Goal: Task Accomplishment & Management: Complete application form

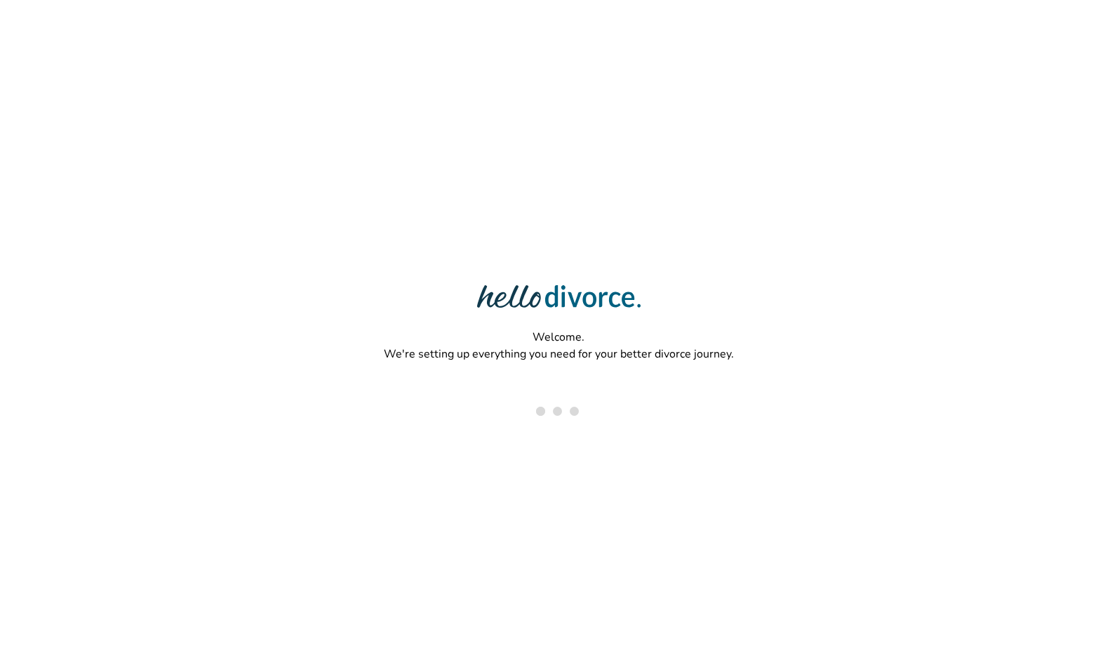
click at [915, 18] on div "Welcome. We're setting up everything you need for your better divorce journey." at bounding box center [558, 284] width 1117 height 569
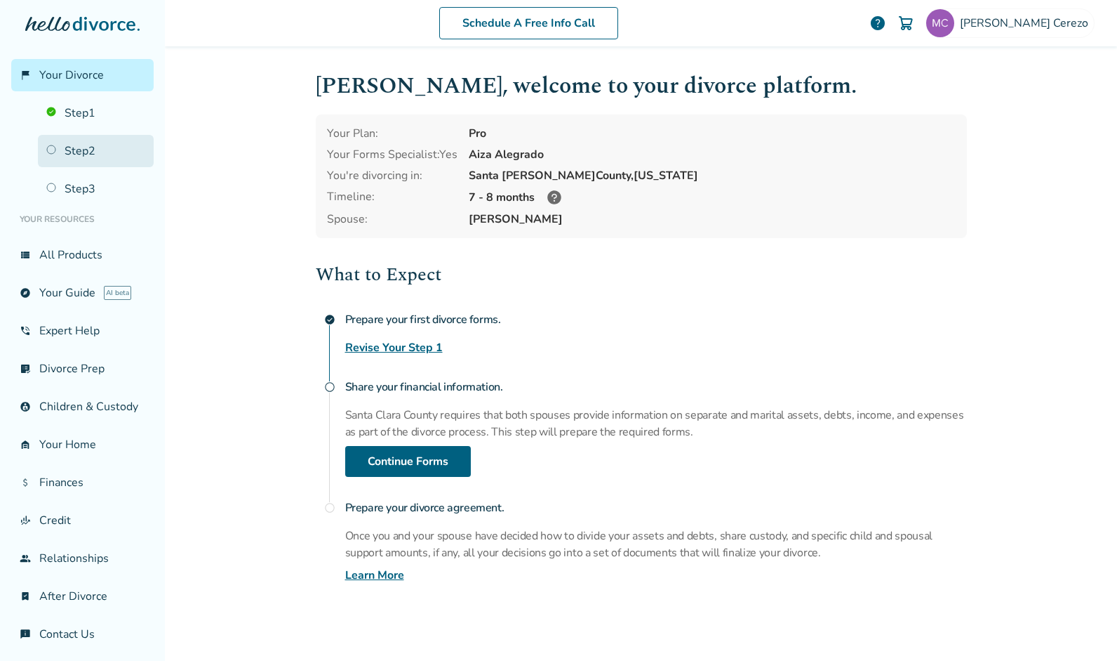
click at [88, 153] on link "Step 2" at bounding box center [96, 151] width 116 height 32
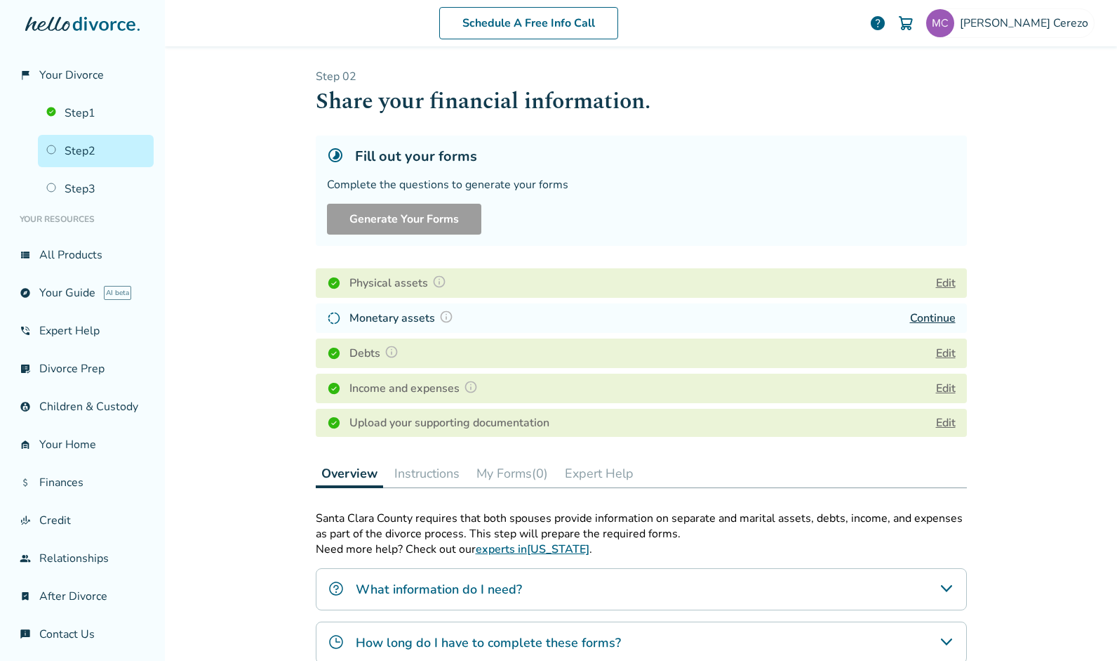
click at [595, 405] on div "Physical assets Edit Monetary assets Continue Debts Edit Income and expenses Ed…" at bounding box center [641, 353] width 651 height 180
click at [521, 470] on button "My Forms (0)" at bounding box center [512, 473] width 83 height 28
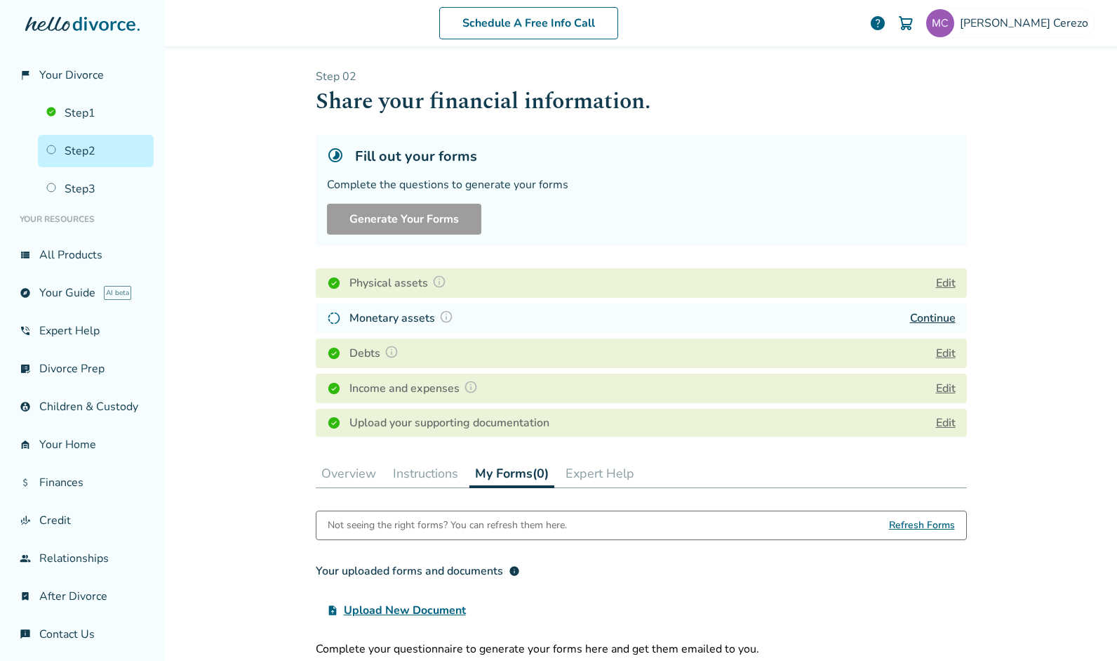
click at [421, 474] on button "Instructions" at bounding box center [425, 473] width 77 height 28
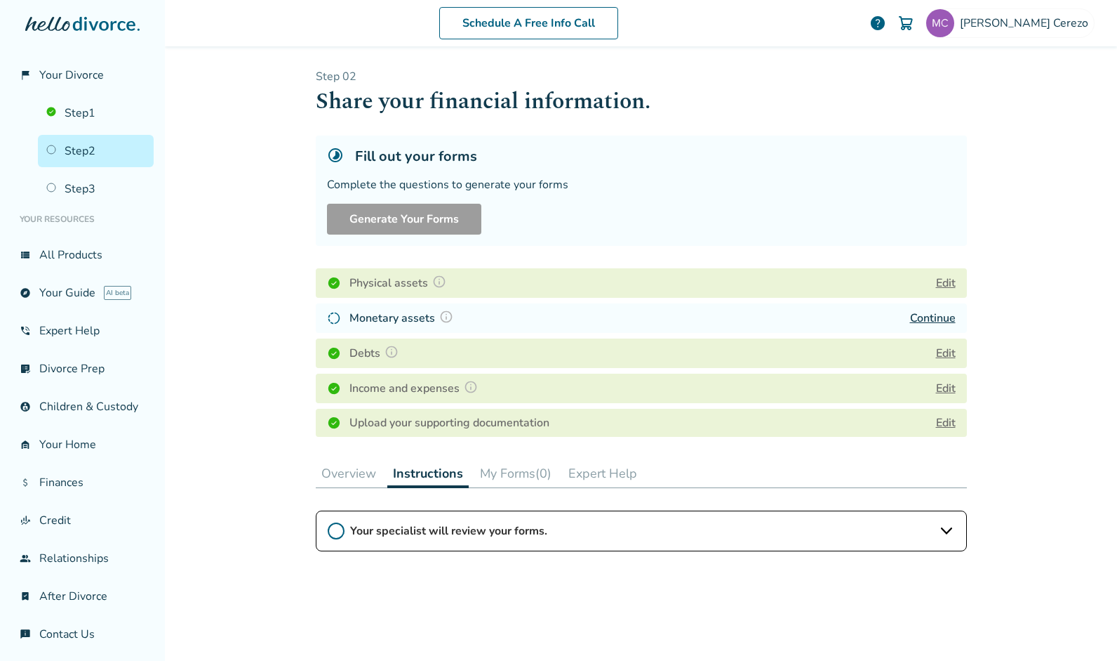
click at [345, 474] on button "Overview" at bounding box center [349, 473] width 66 height 28
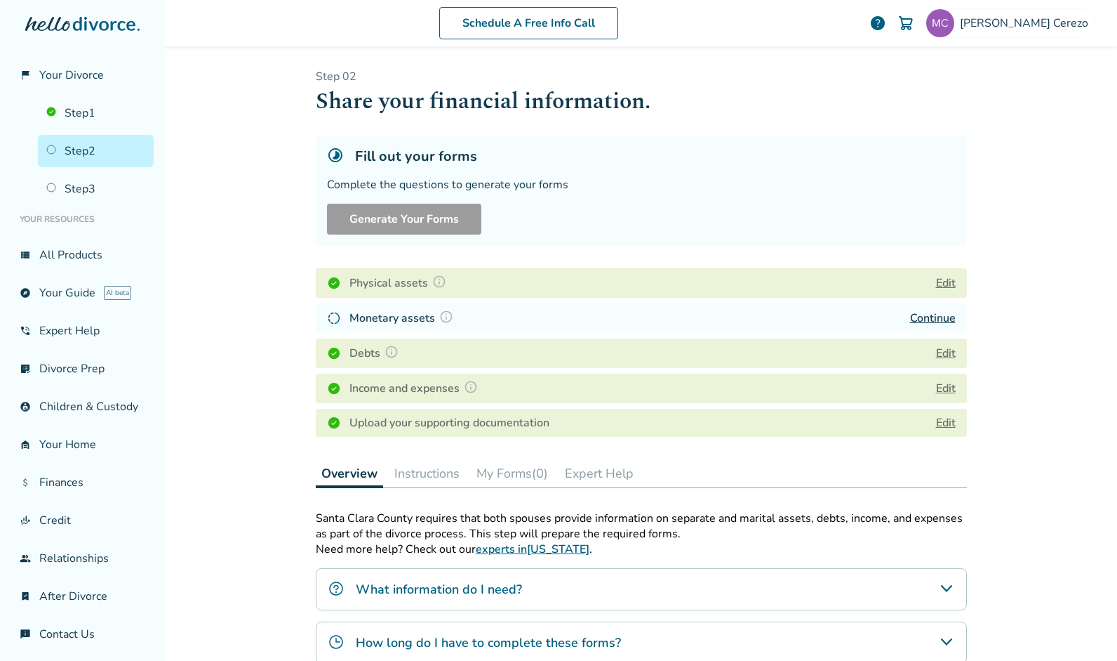
click at [931, 314] on link "Continue" at bounding box center [933, 317] width 46 height 15
click at [917, 314] on link "Continue" at bounding box center [933, 317] width 46 height 15
click at [333, 314] on img at bounding box center [334, 318] width 14 height 14
click at [411, 469] on button "Instructions" at bounding box center [427, 473] width 77 height 28
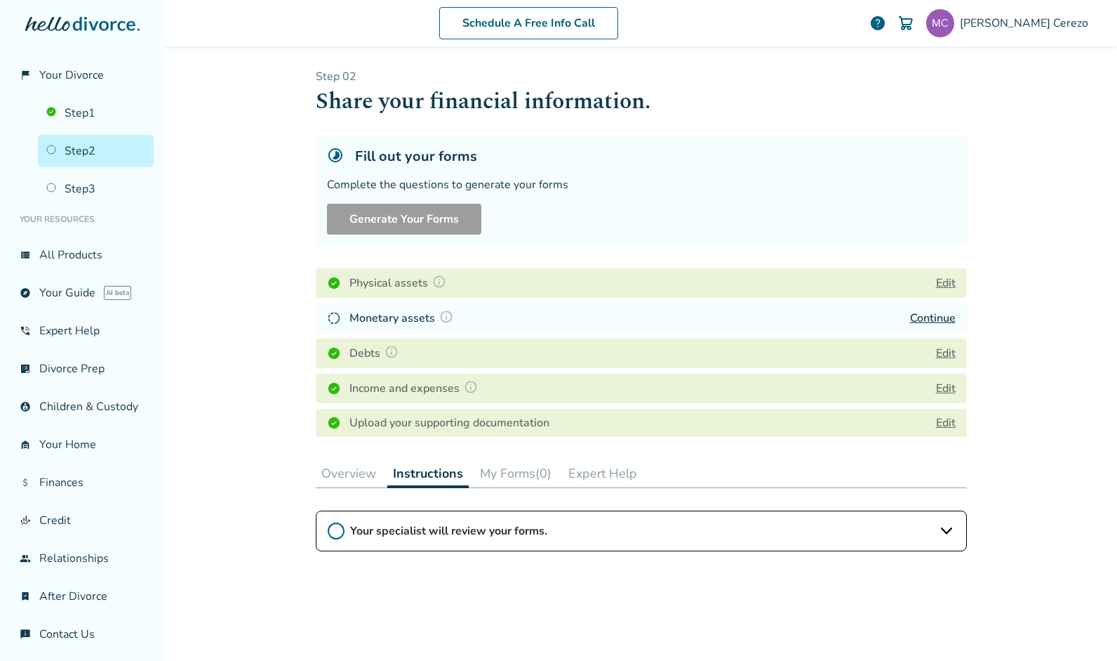
drag, startPoint x: 411, startPoint y: 469, endPoint x: 492, endPoint y: 467, distance: 81.4
click at [492, 467] on div "Overview Instructions My Forms (0) Expert Help" at bounding box center [641, 473] width 651 height 29
click at [501, 466] on button "My Forms (0)" at bounding box center [516, 473] width 83 height 28
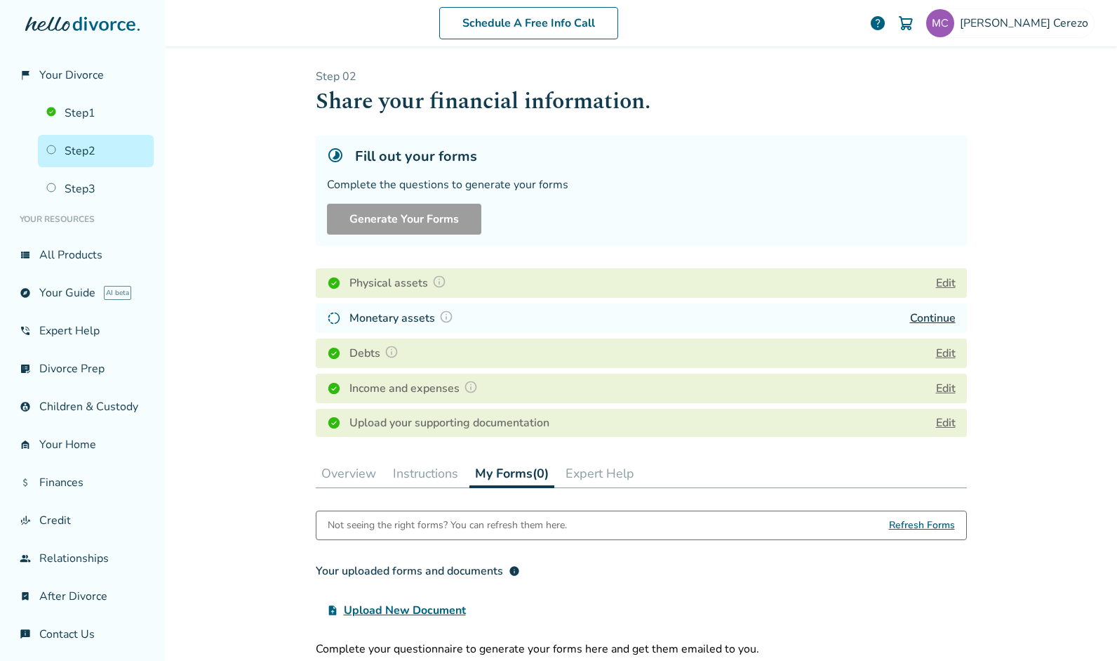
click at [584, 474] on button "Expert Help" at bounding box center [600, 473] width 80 height 28
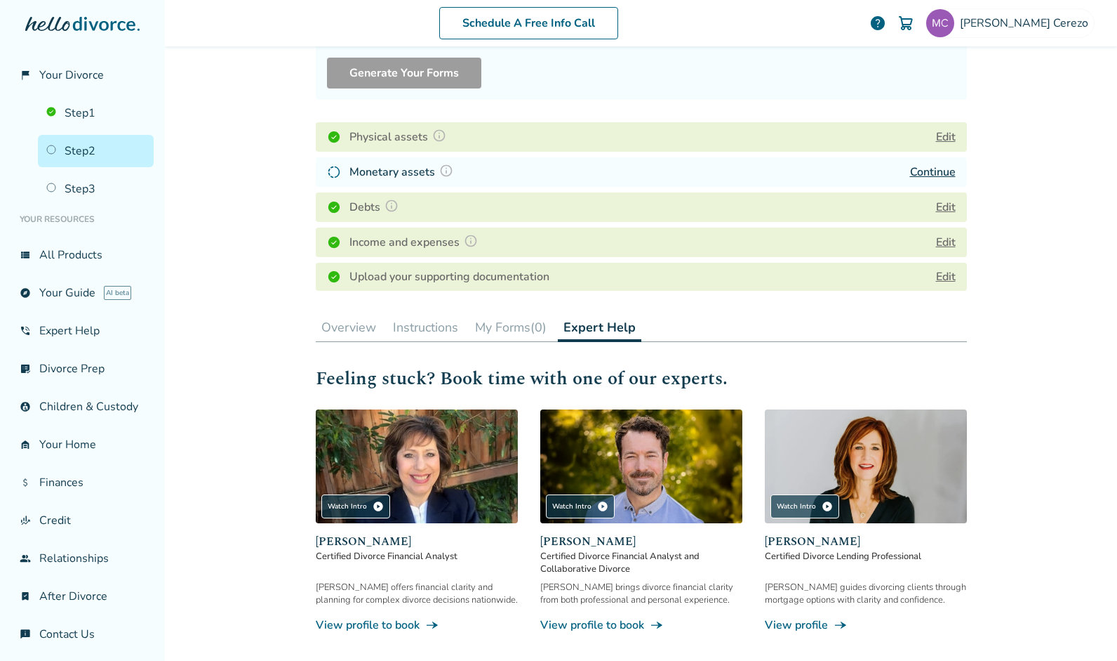
scroll to position [142, 0]
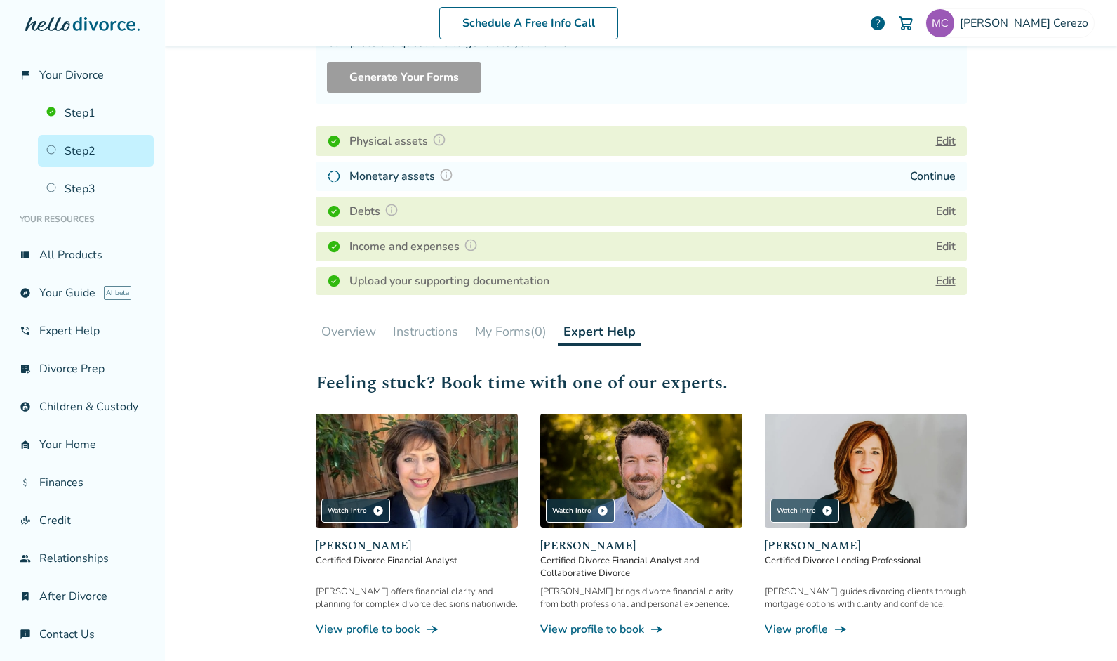
click at [940, 136] on button "Edit" at bounding box center [946, 141] width 20 height 17
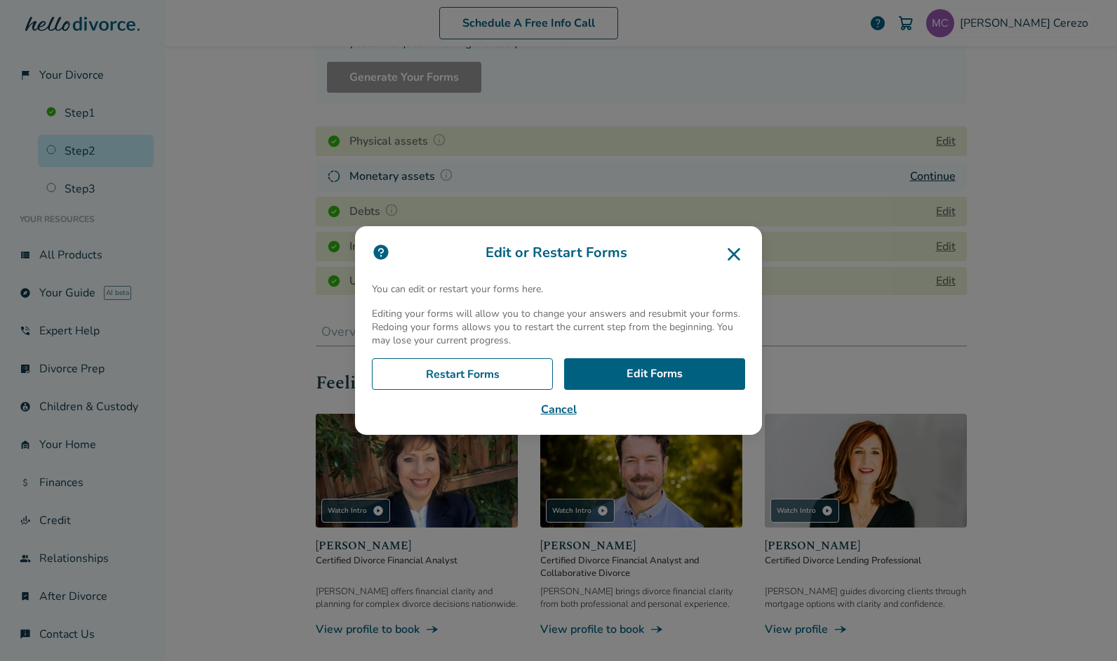
drag, startPoint x: 602, startPoint y: 378, endPoint x: 502, endPoint y: 407, distance: 104.6
click at [502, 407] on button "Cancel" at bounding box center [558, 409] width 373 height 17
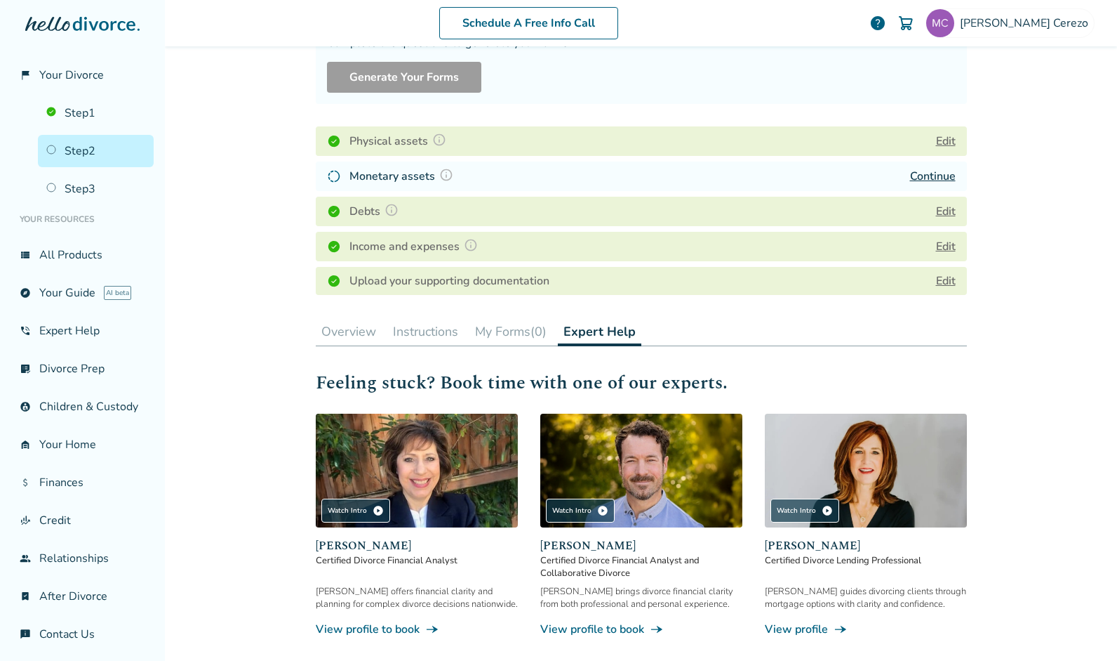
click at [936, 133] on button "Edit" at bounding box center [946, 141] width 20 height 17
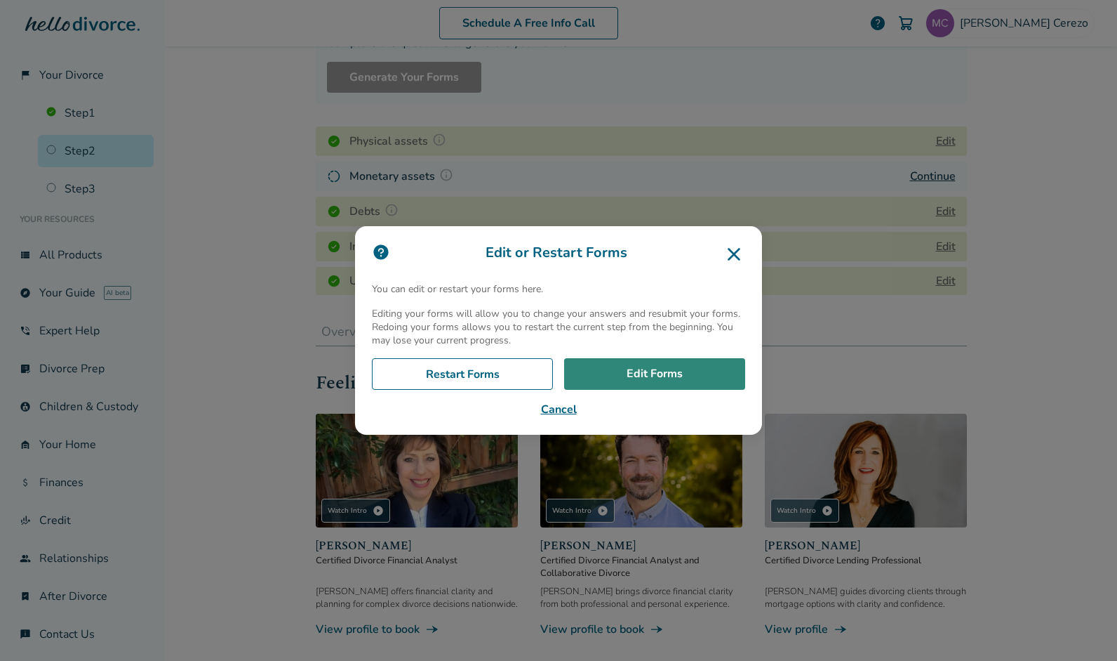
click at [650, 372] on link "Edit Forms" at bounding box center [654, 374] width 181 height 32
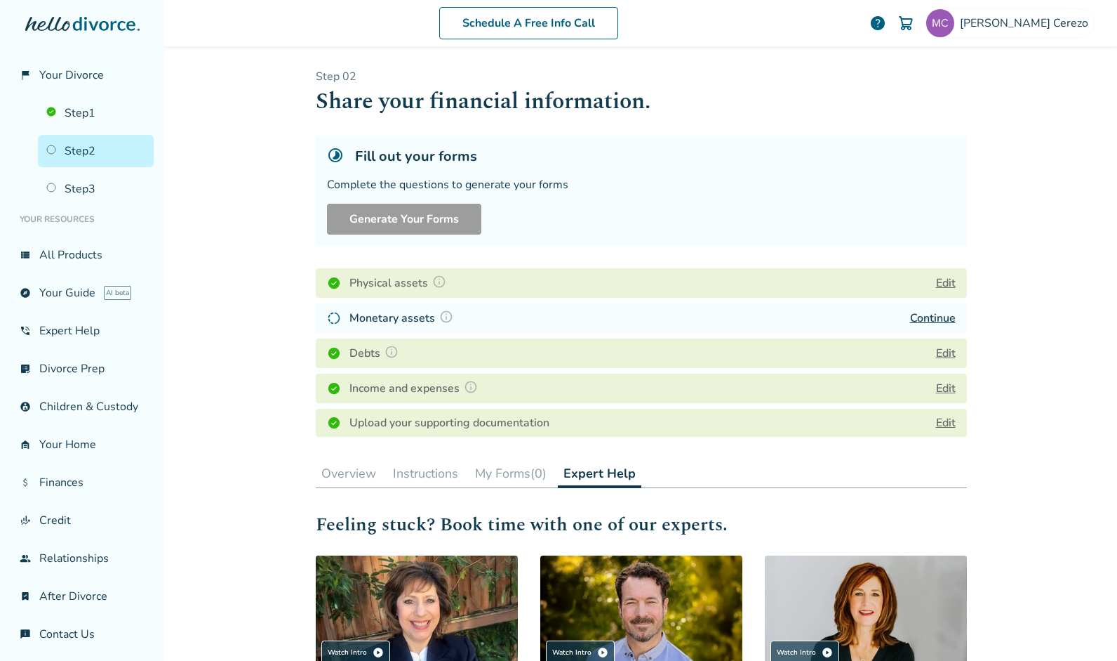
click at [934, 312] on link "Continue" at bounding box center [933, 317] width 46 height 15
drag, startPoint x: 511, startPoint y: 475, endPoint x: 418, endPoint y: 465, distance: 93.1
click at [418, 465] on div "Overview Instructions My Forms (0) Expert Help" at bounding box center [641, 473] width 651 height 29
click at [418, 465] on button "Instructions" at bounding box center [425, 473] width 77 height 28
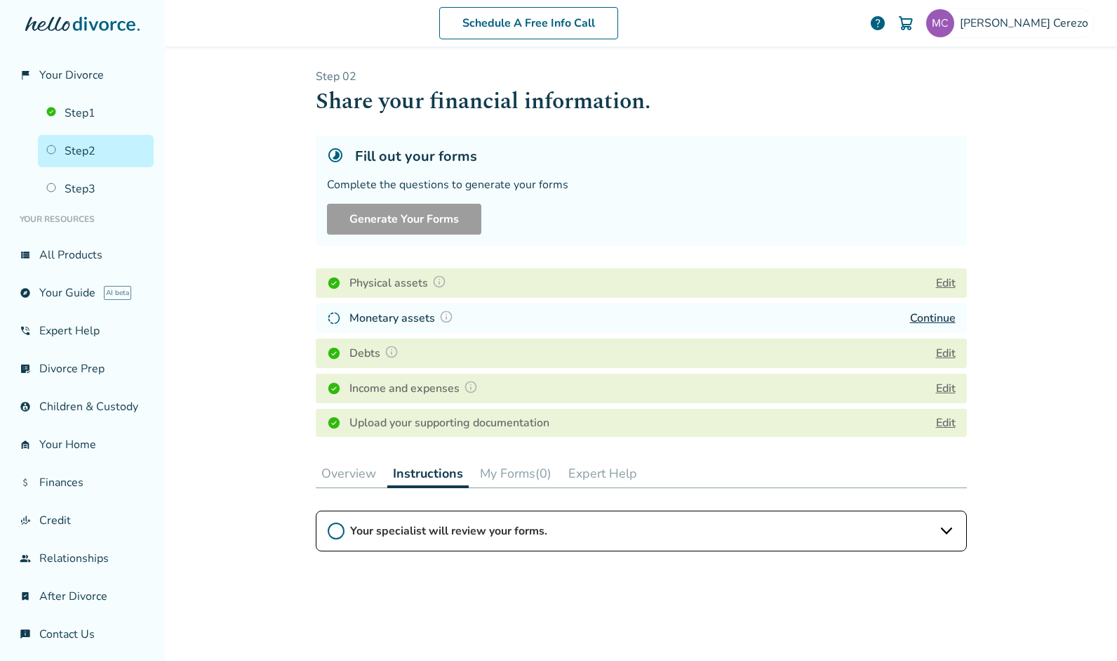
drag, startPoint x: 934, startPoint y: 526, endPoint x: 676, endPoint y: 536, distance: 257.8
click at [676, 536] on span "Your specialist will review your forms." at bounding box center [641, 530] width 583 height 15
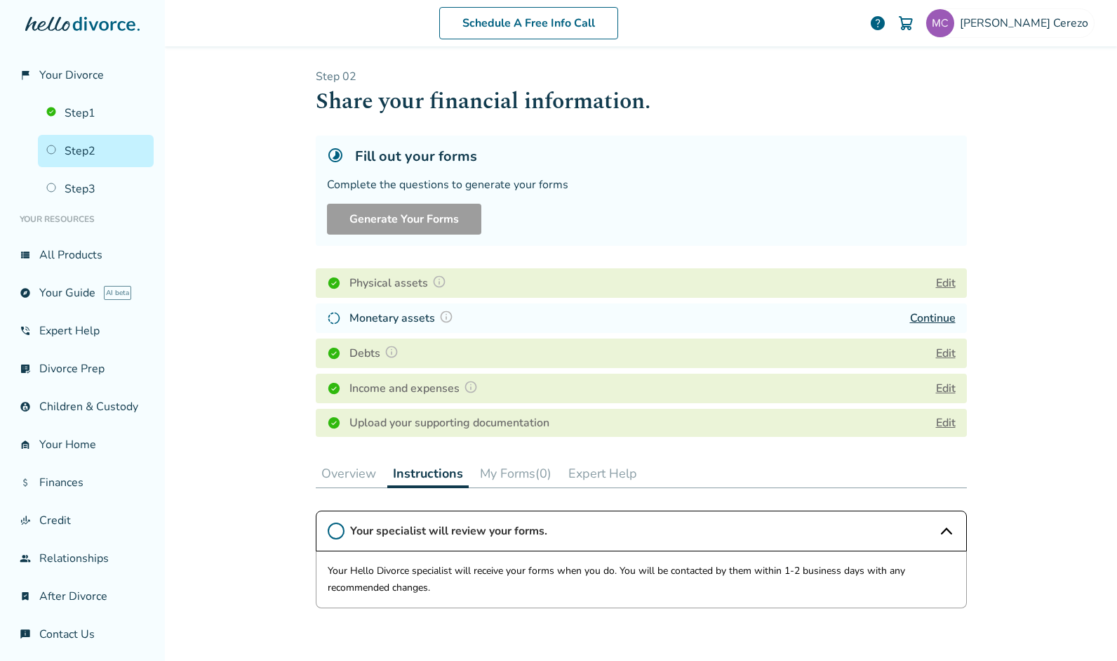
click at [359, 472] on button "Overview" at bounding box center [349, 473] width 66 height 28
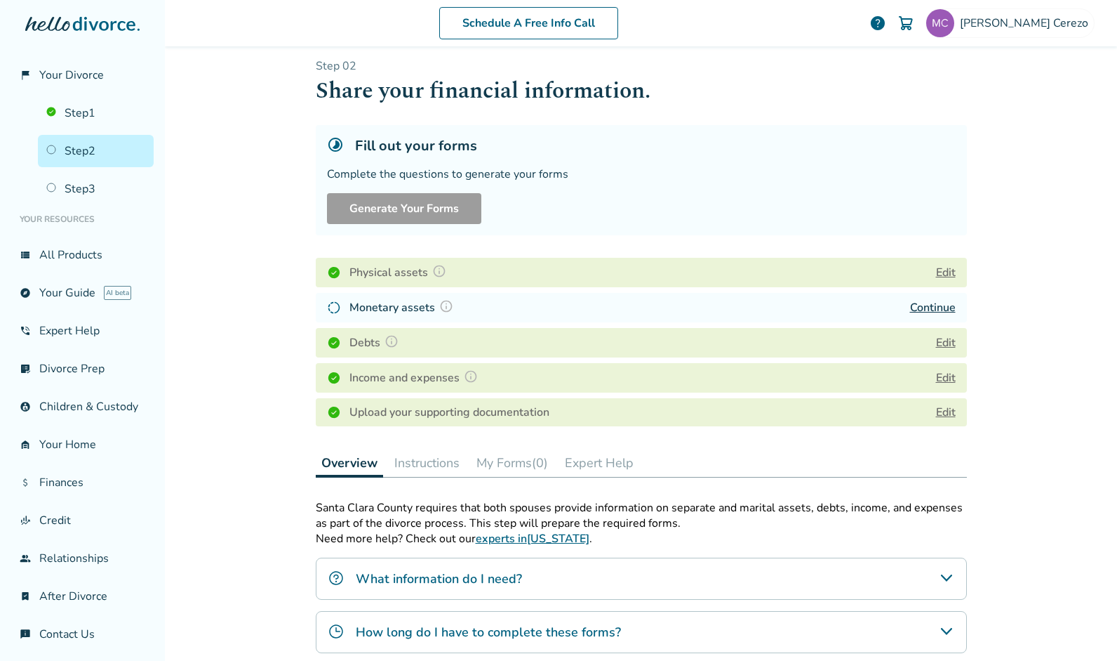
scroll to position [8, 0]
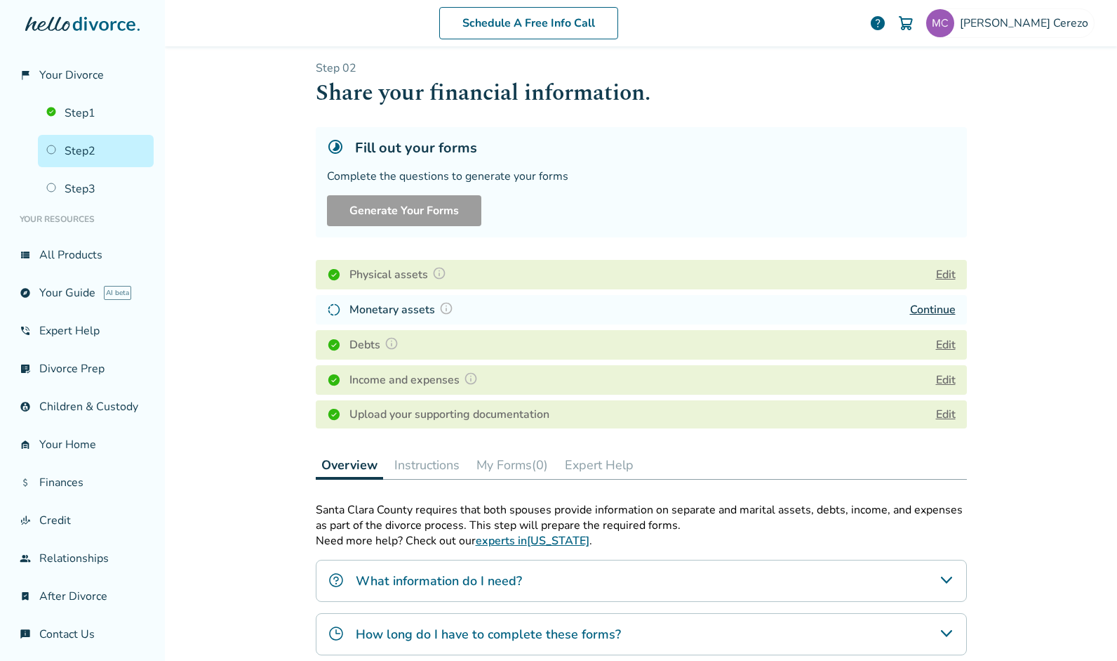
click at [923, 308] on link "Continue" at bounding box center [933, 309] width 46 height 15
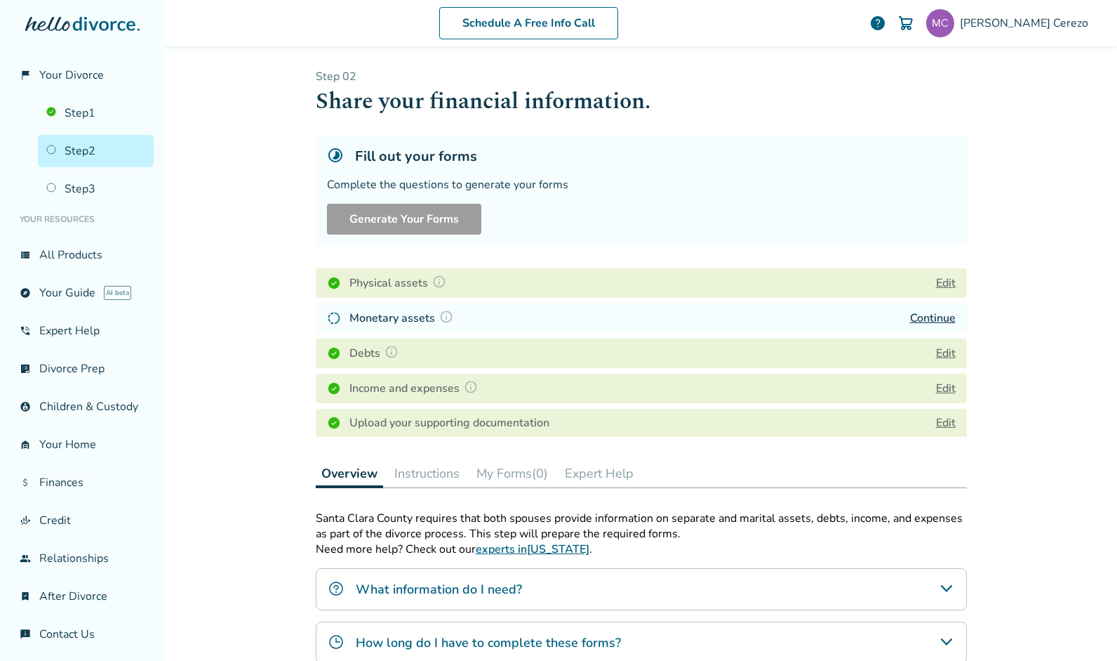
click at [327, 314] on img at bounding box center [334, 318] width 14 height 14
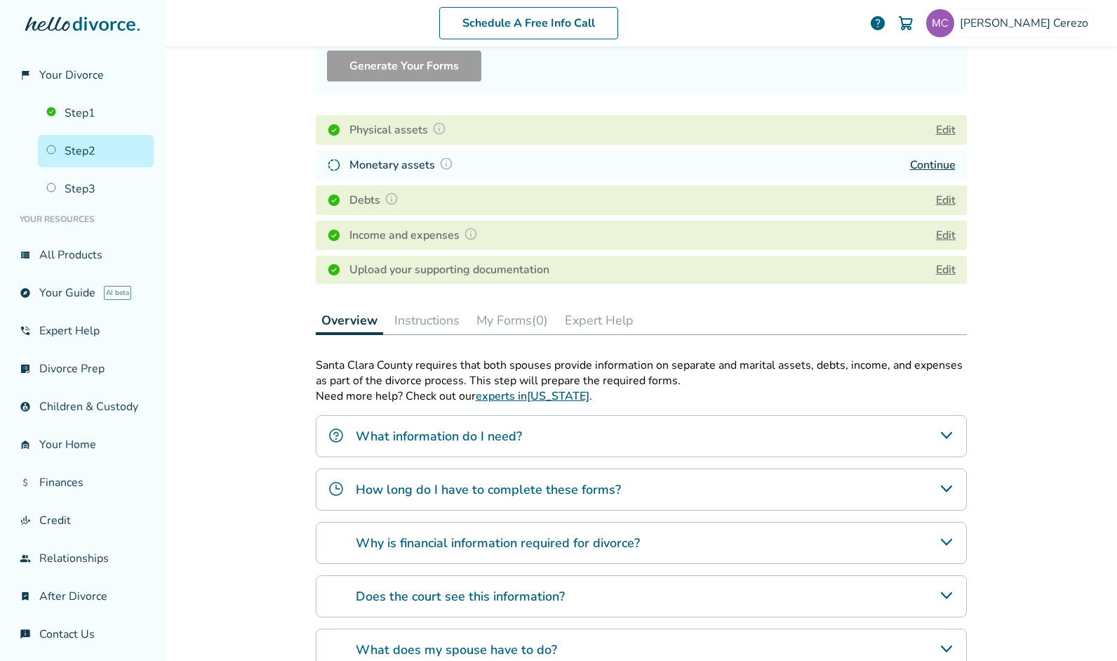
scroll to position [278, 0]
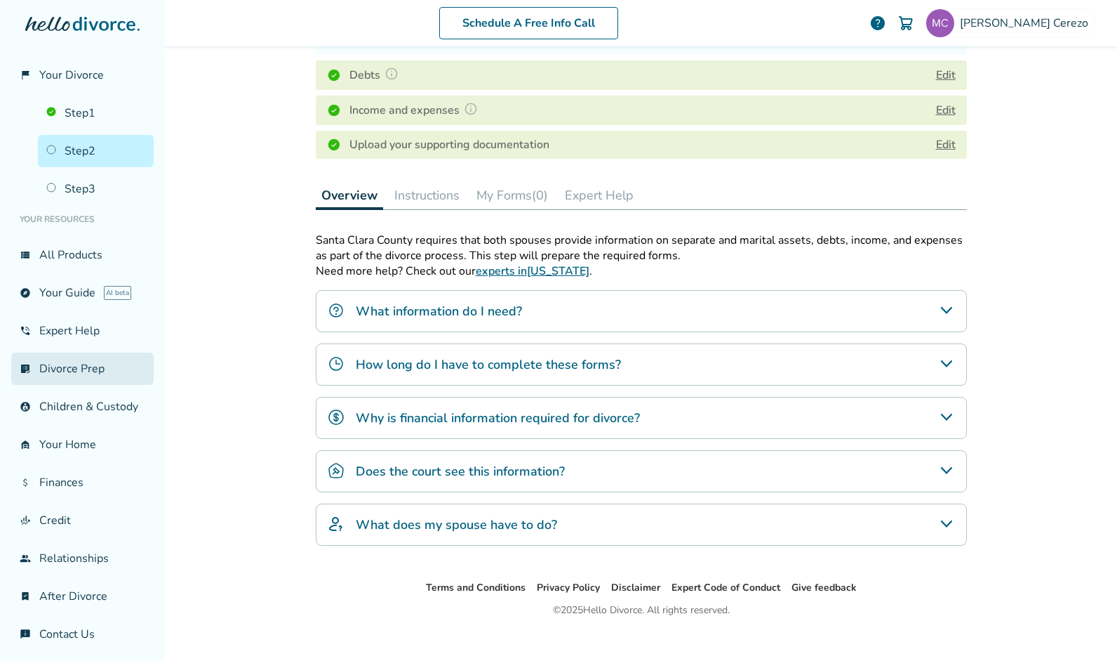
click at [65, 360] on link "list_alt_check Divorce Prep" at bounding box center [82, 368] width 142 height 32
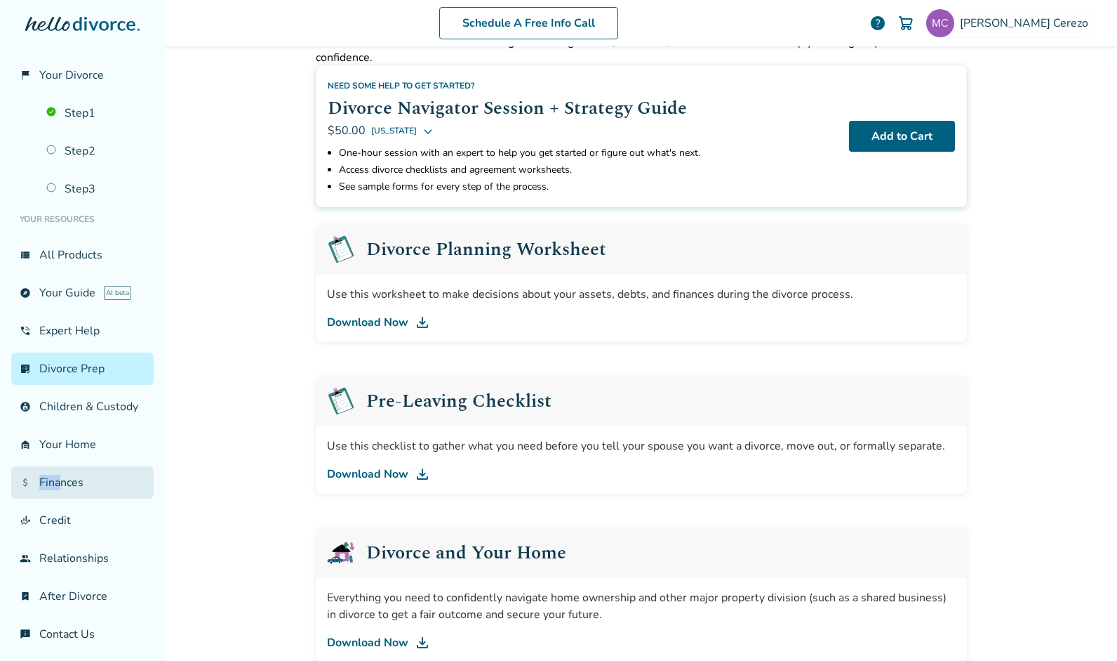
drag, startPoint x: 60, startPoint y: 459, endPoint x: 60, endPoint y: 480, distance: 21.1
click at [60, 480] on ul "Your Resources view_list All Products explore Your Guide AI beta phone_in_talk …" at bounding box center [82, 427] width 142 height 445
drag, startPoint x: 60, startPoint y: 480, endPoint x: 205, endPoint y: 480, distance: 144.6
click at [205, 480] on div "Schedule A Free Info Call Michelle Cerezo help Schedule A Free Call Michelle Ce…" at bounding box center [641, 330] width 953 height 661
click at [91, 486] on link "attach_money Finances" at bounding box center [82, 482] width 142 height 32
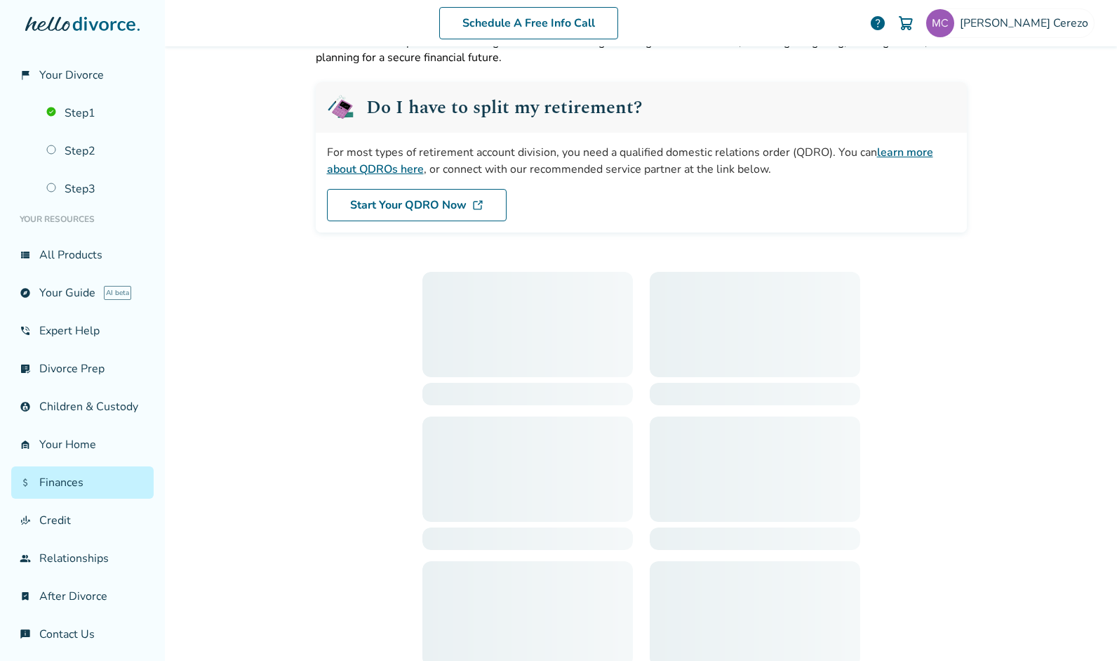
click at [91, 486] on link "attach_money Finances" at bounding box center [82, 482] width 142 height 32
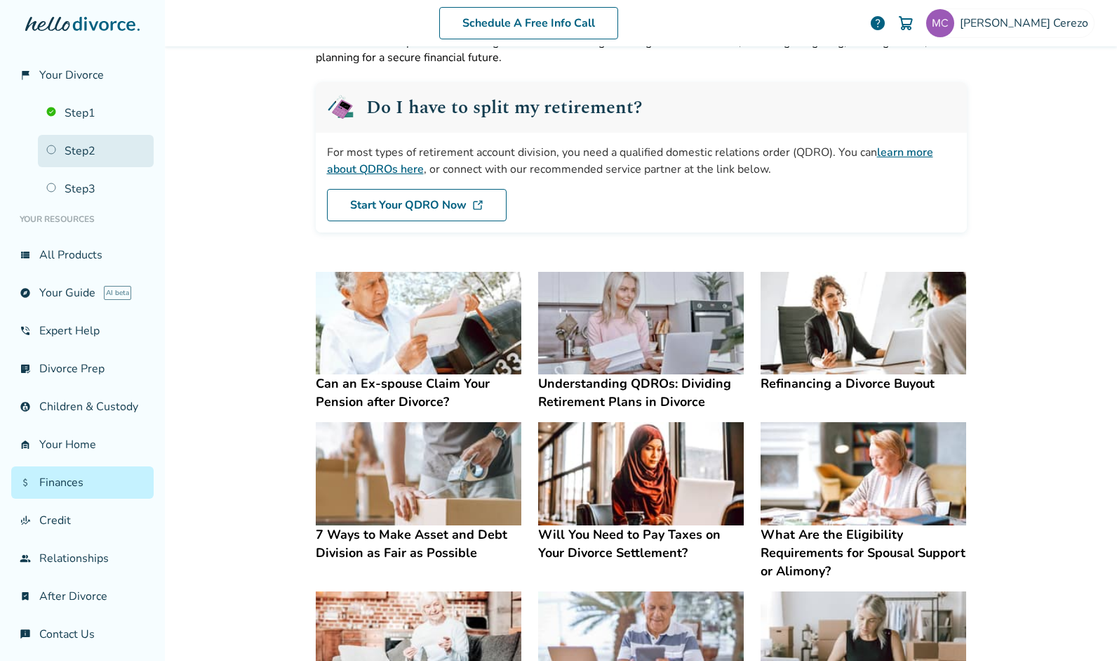
click at [95, 146] on link "Step 2" at bounding box center [96, 151] width 116 height 32
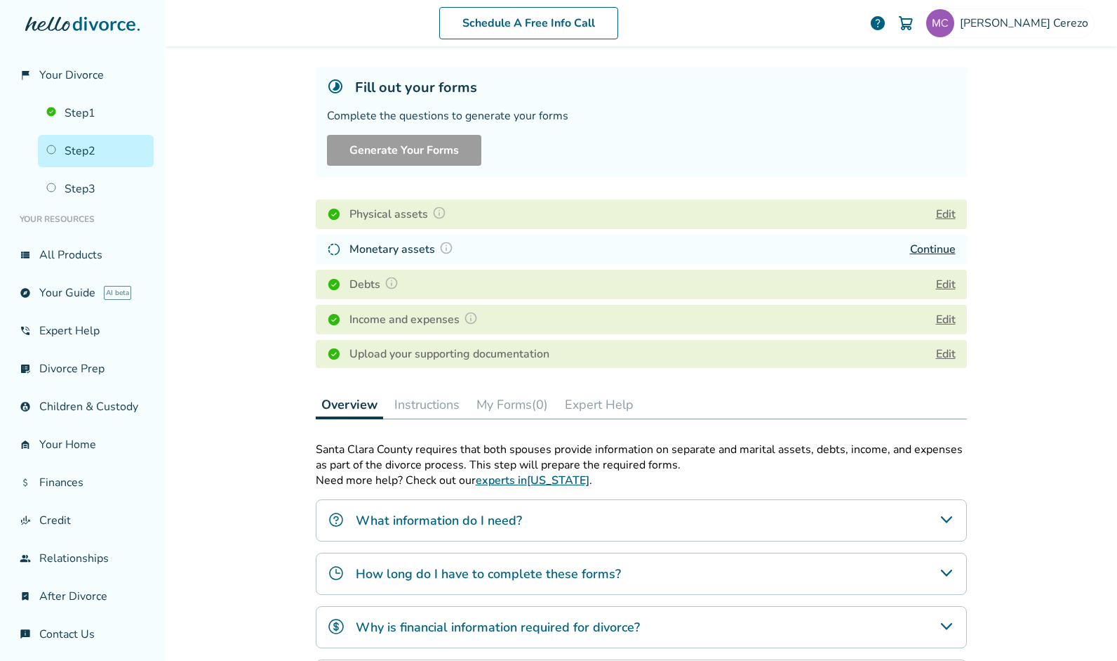
drag, startPoint x: 922, startPoint y: 250, endPoint x: 907, endPoint y: 248, distance: 14.8
click at [910, 248] on link "Continue" at bounding box center [933, 248] width 46 height 15
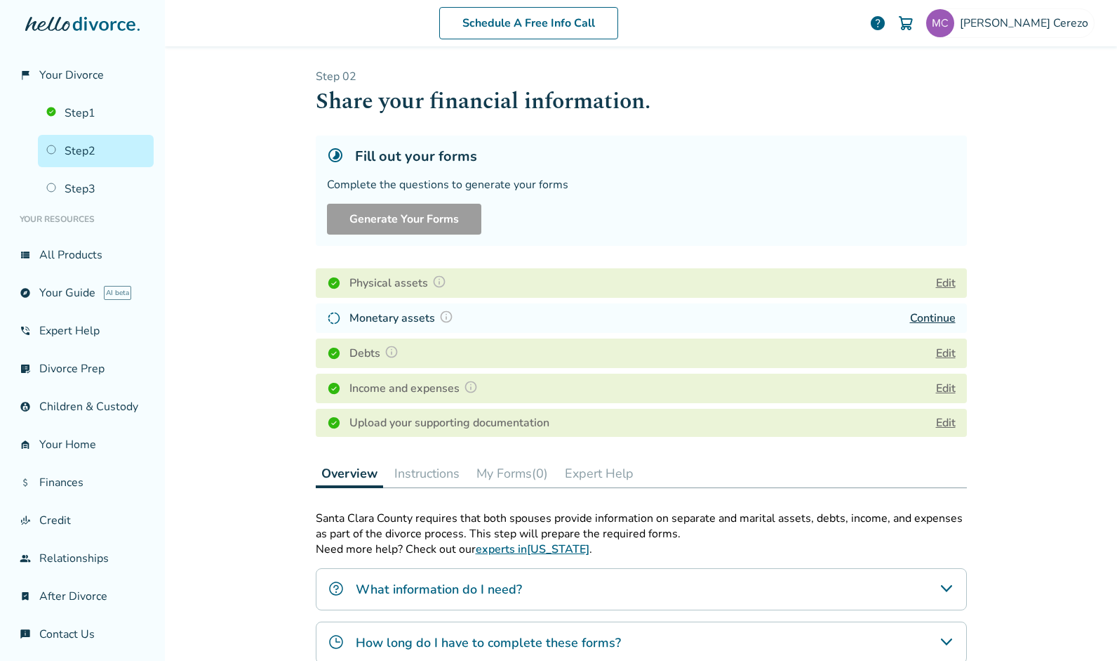
click at [926, 314] on link "Continue" at bounding box center [933, 317] width 46 height 15
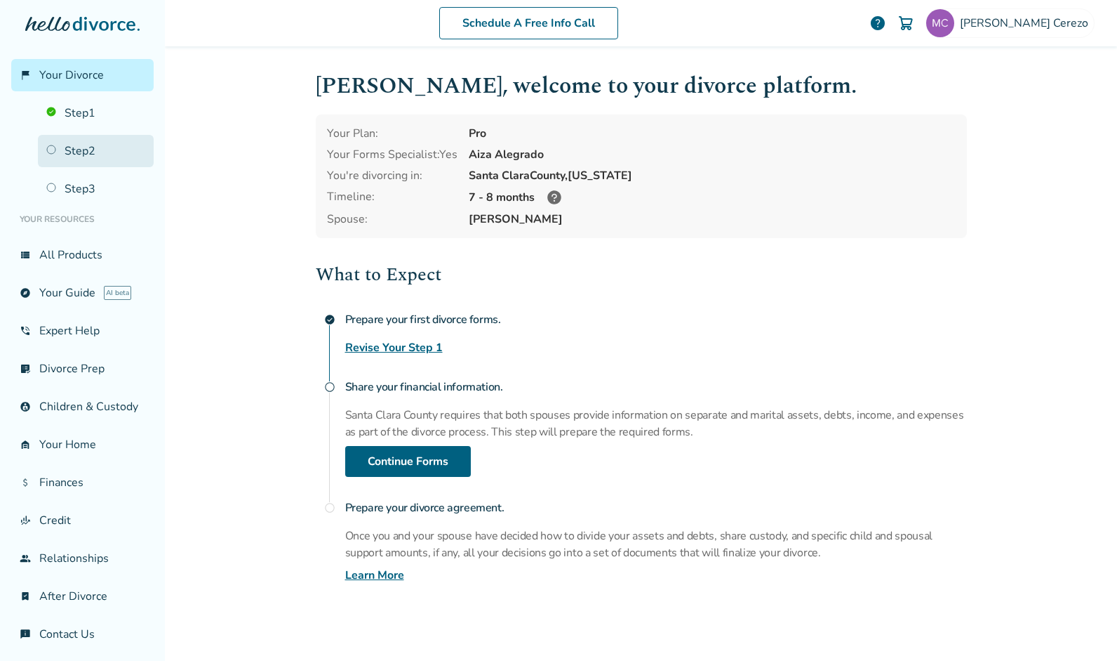
click at [87, 151] on link "Step 2" at bounding box center [96, 151] width 116 height 32
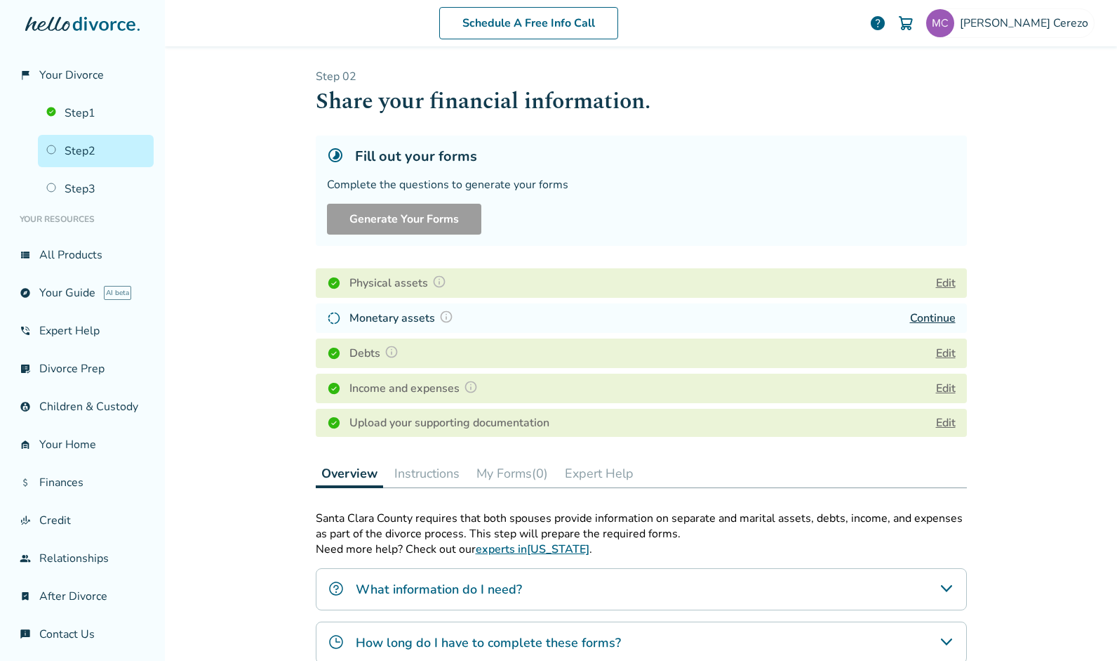
click at [331, 320] on img at bounding box center [334, 318] width 14 height 14
click at [930, 315] on link "Continue" at bounding box center [933, 317] width 46 height 15
click at [929, 319] on link "Continue" at bounding box center [933, 317] width 46 height 15
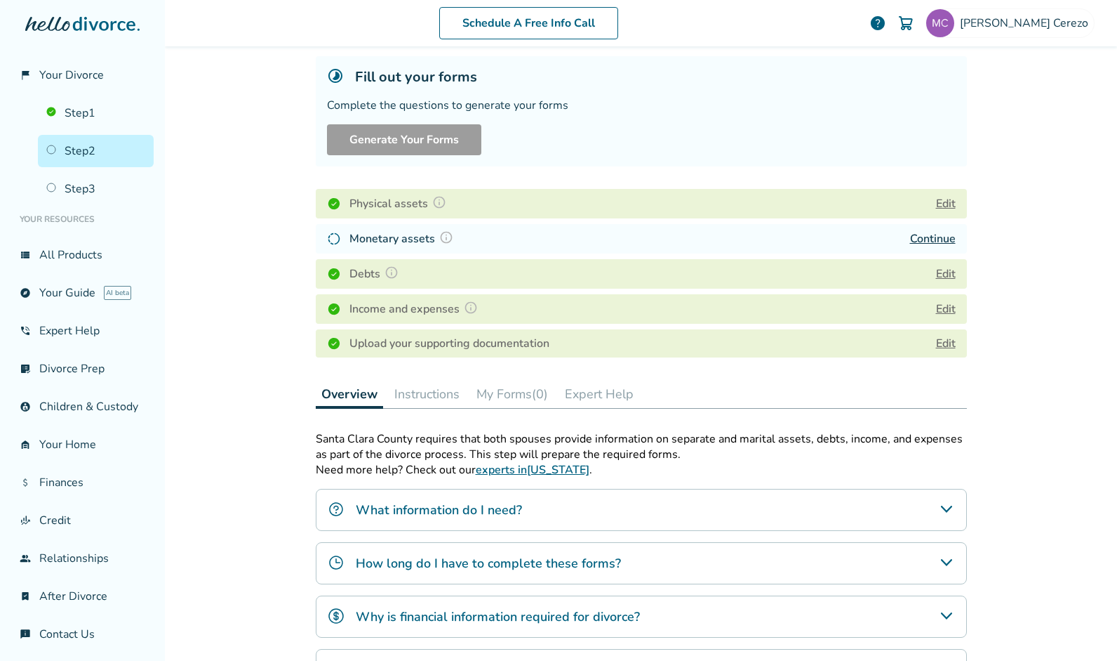
scroll to position [78, 0]
click at [933, 239] on link "Continue" at bounding box center [933, 239] width 46 height 15
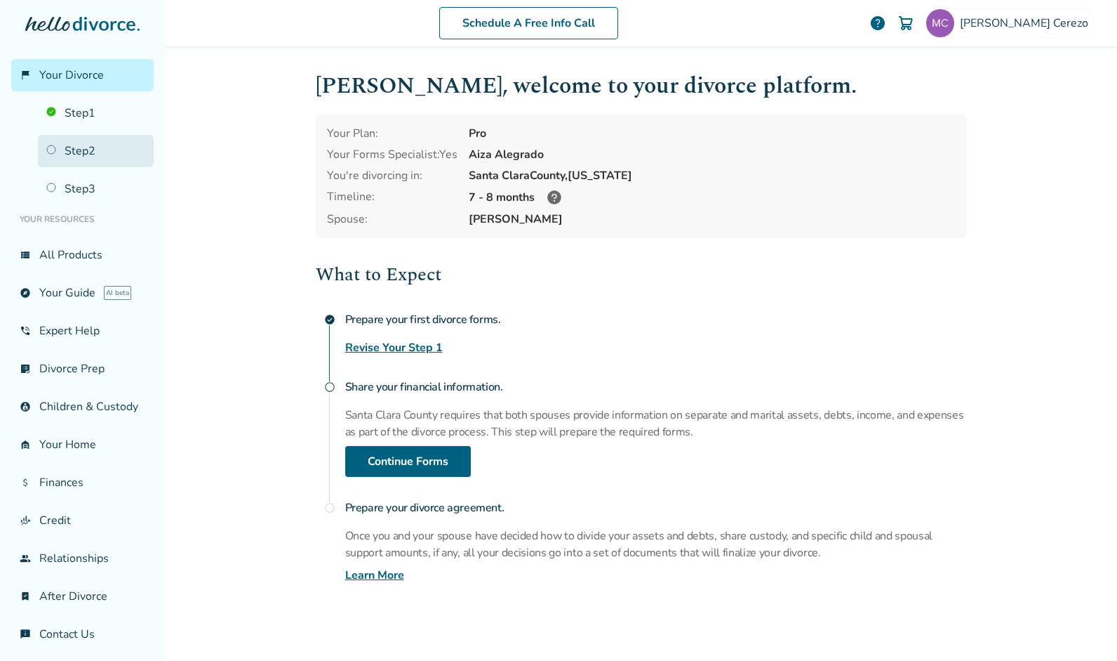
click at [76, 145] on link "Step 2" at bounding box center [96, 151] width 116 height 32
